Goal: Information Seeking & Learning: Find specific page/section

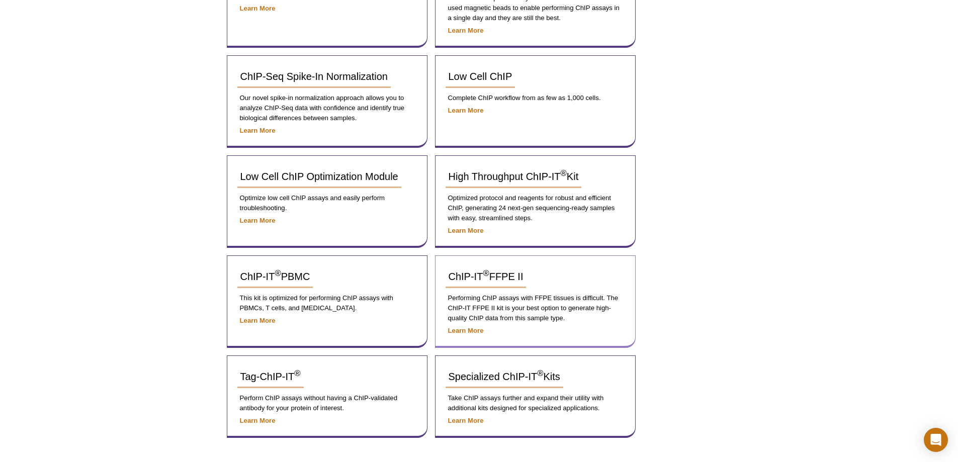
scroll to position [114, 0]
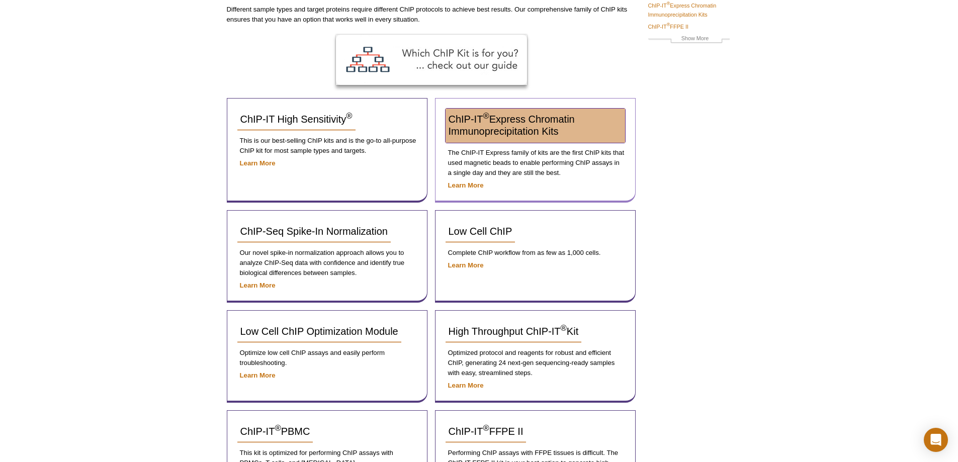
click at [493, 123] on span "ChIP-IT ® Express Chromatin Immunoprecipitation Kits" at bounding box center [512, 125] width 126 height 23
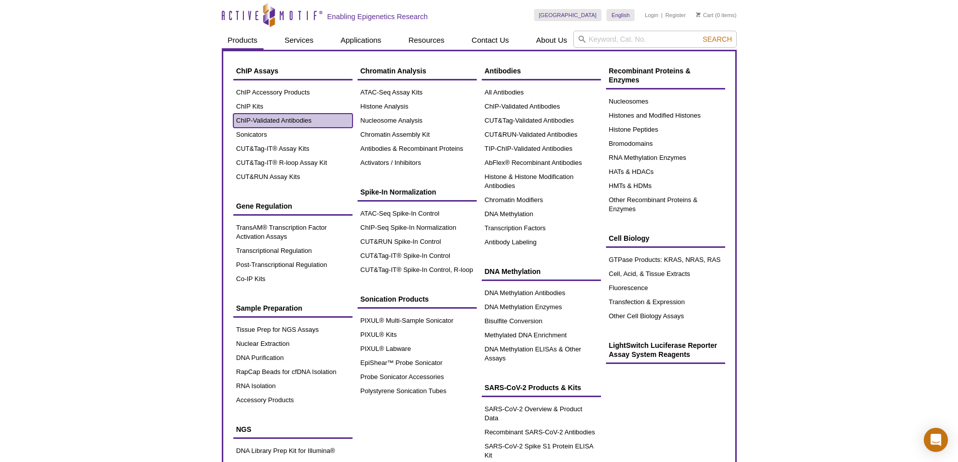
click at [284, 118] on link "ChIP-Validated Antibodies" at bounding box center [292, 121] width 119 height 14
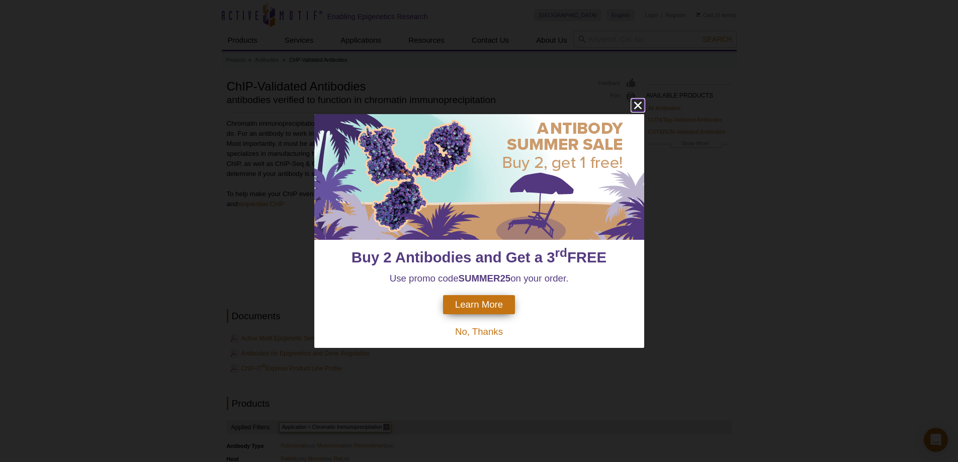
click at [636, 103] on icon "close" at bounding box center [638, 105] width 13 height 13
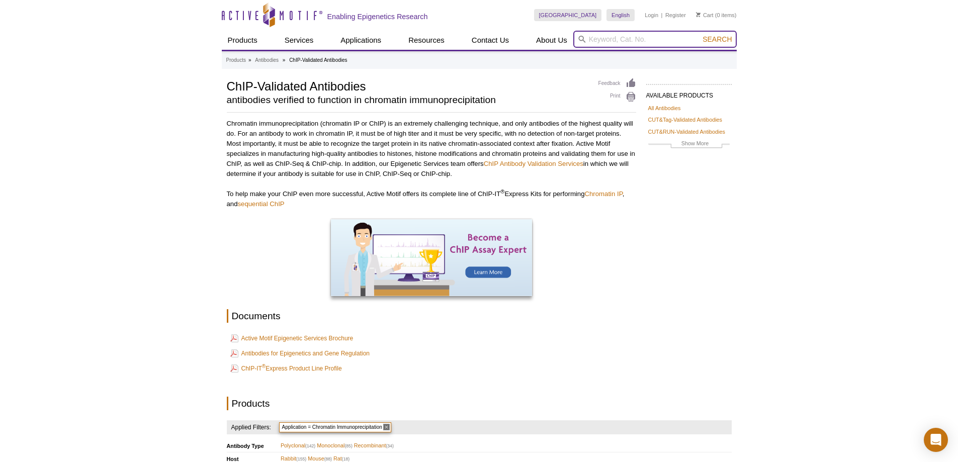
drag, startPoint x: 602, startPoint y: 39, endPoint x: 616, endPoint y: 35, distance: 14.0
click at [606, 37] on input "search" at bounding box center [656, 39] width 164 height 17
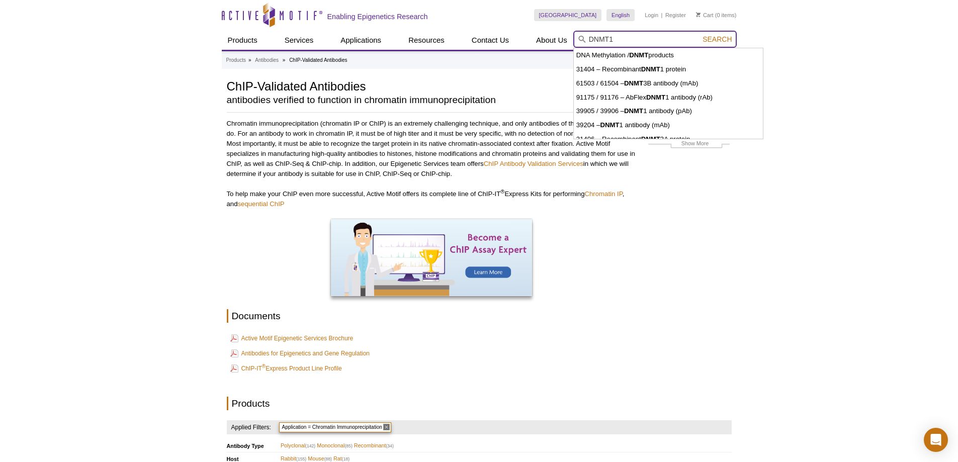
type input "DNMT1"
click at [700, 35] on button "Search" at bounding box center [717, 39] width 35 height 9
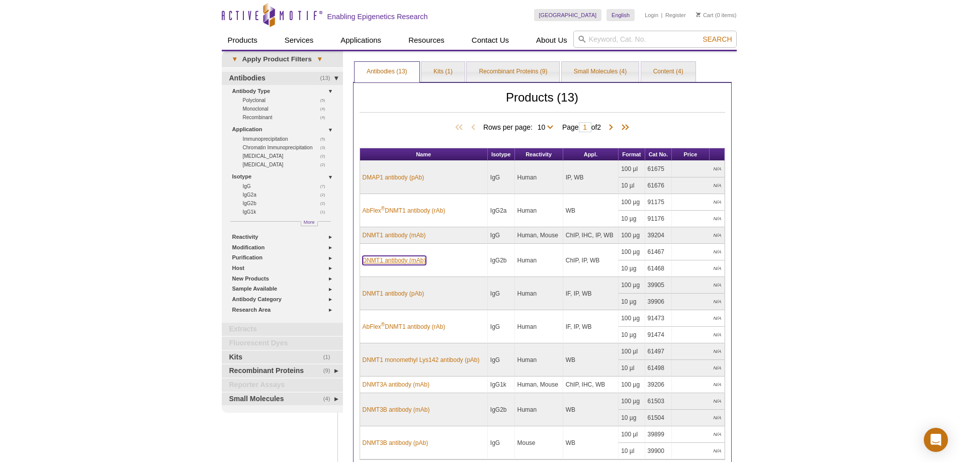
click at [397, 258] on link "DNMT1 antibody (mAb)" at bounding box center [394, 260] width 63 height 9
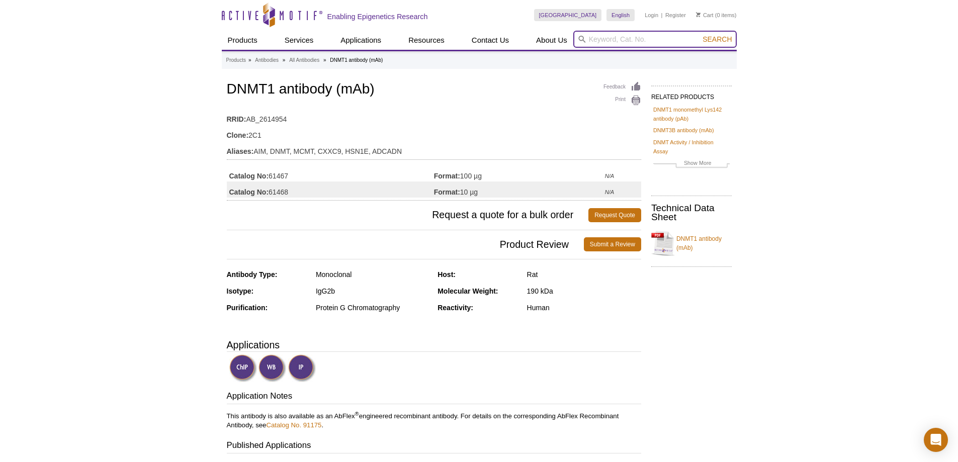
click at [602, 38] on input "search" at bounding box center [656, 39] width 164 height 17
type input "RIP"
click at [700, 35] on button "Search" at bounding box center [717, 39] width 35 height 9
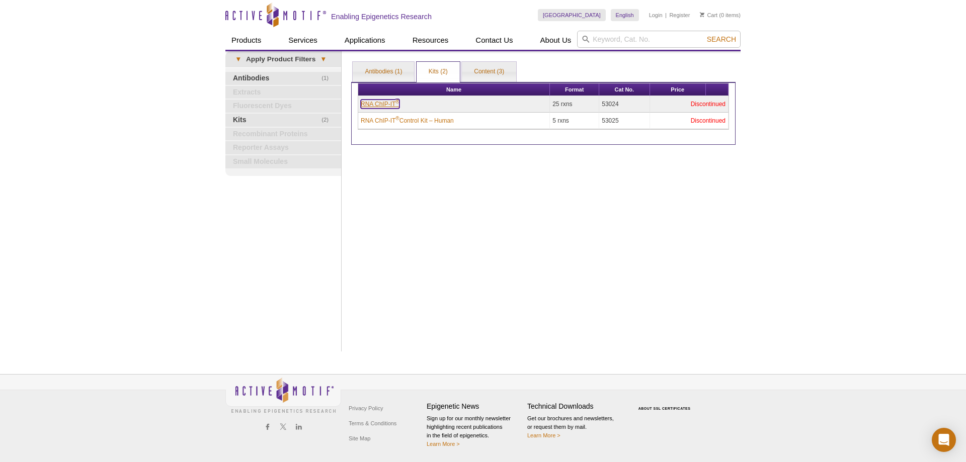
click at [383, 103] on link "RNA ChIP-IT ®" at bounding box center [380, 104] width 39 height 9
click at [383, 70] on link "Antibodies (1)" at bounding box center [383, 72] width 61 height 20
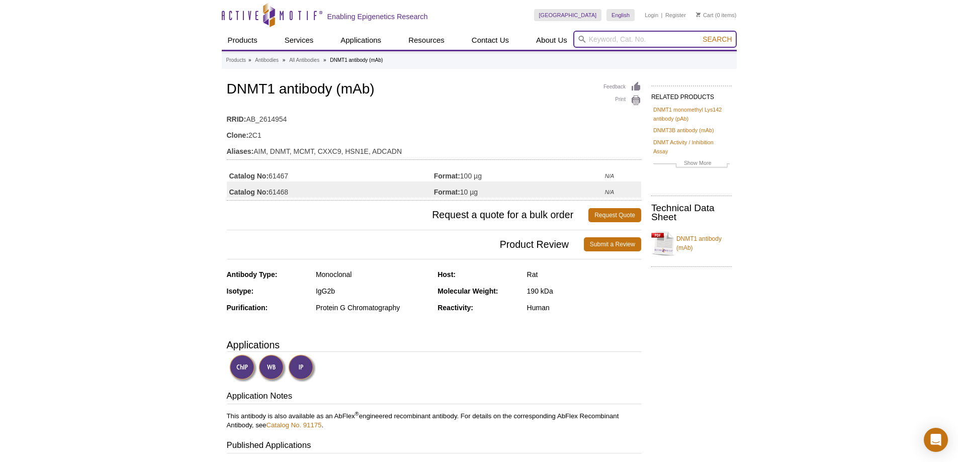
click at [620, 37] on input "search" at bounding box center [656, 39] width 164 height 17
